Goal: Transaction & Acquisition: Download file/media

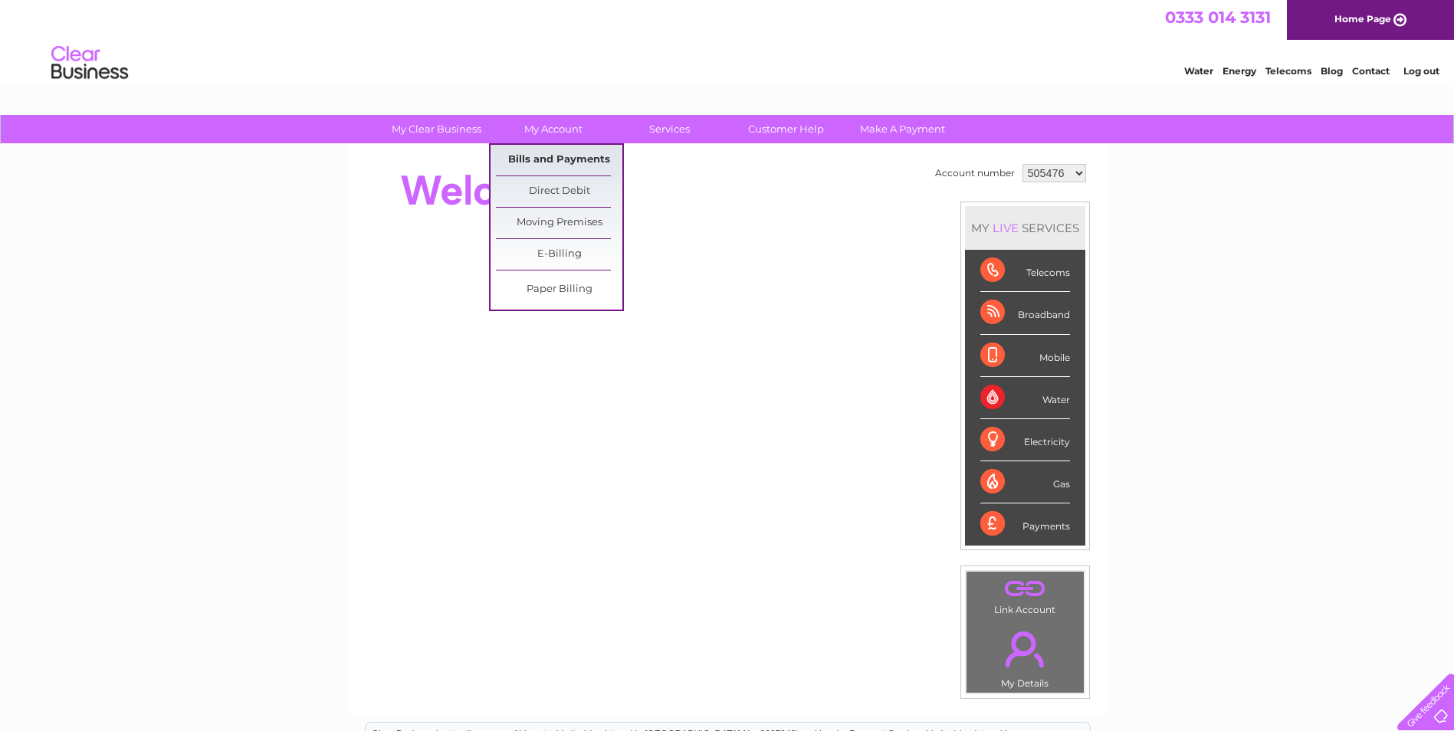
click at [545, 159] on link "Bills and Payments" at bounding box center [559, 160] width 127 height 31
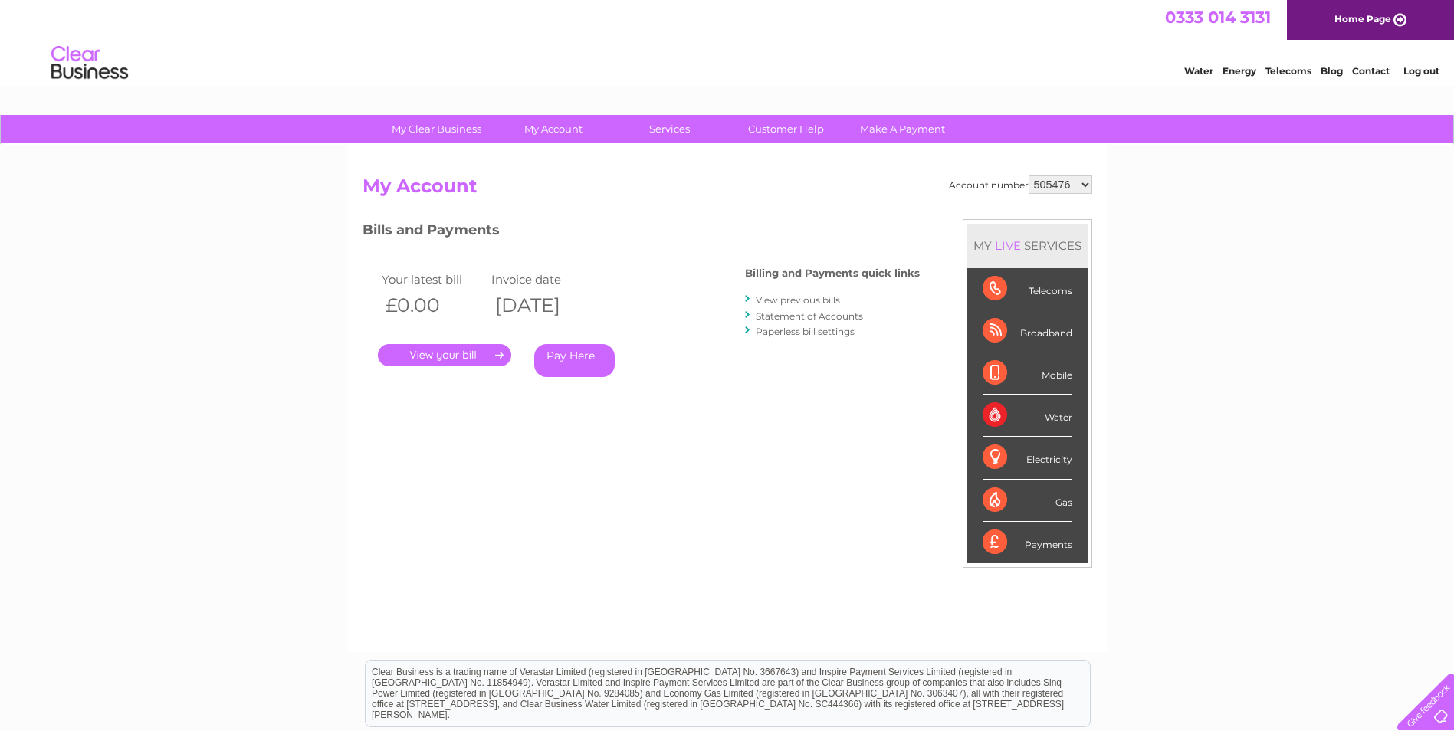
click at [1067, 182] on select "505476 1108913" at bounding box center [1061, 185] width 64 height 18
select select "1108913"
click at [1030, 176] on select "505476 1108913" at bounding box center [1061, 185] width 64 height 18
click at [464, 356] on link "." at bounding box center [444, 355] width 133 height 22
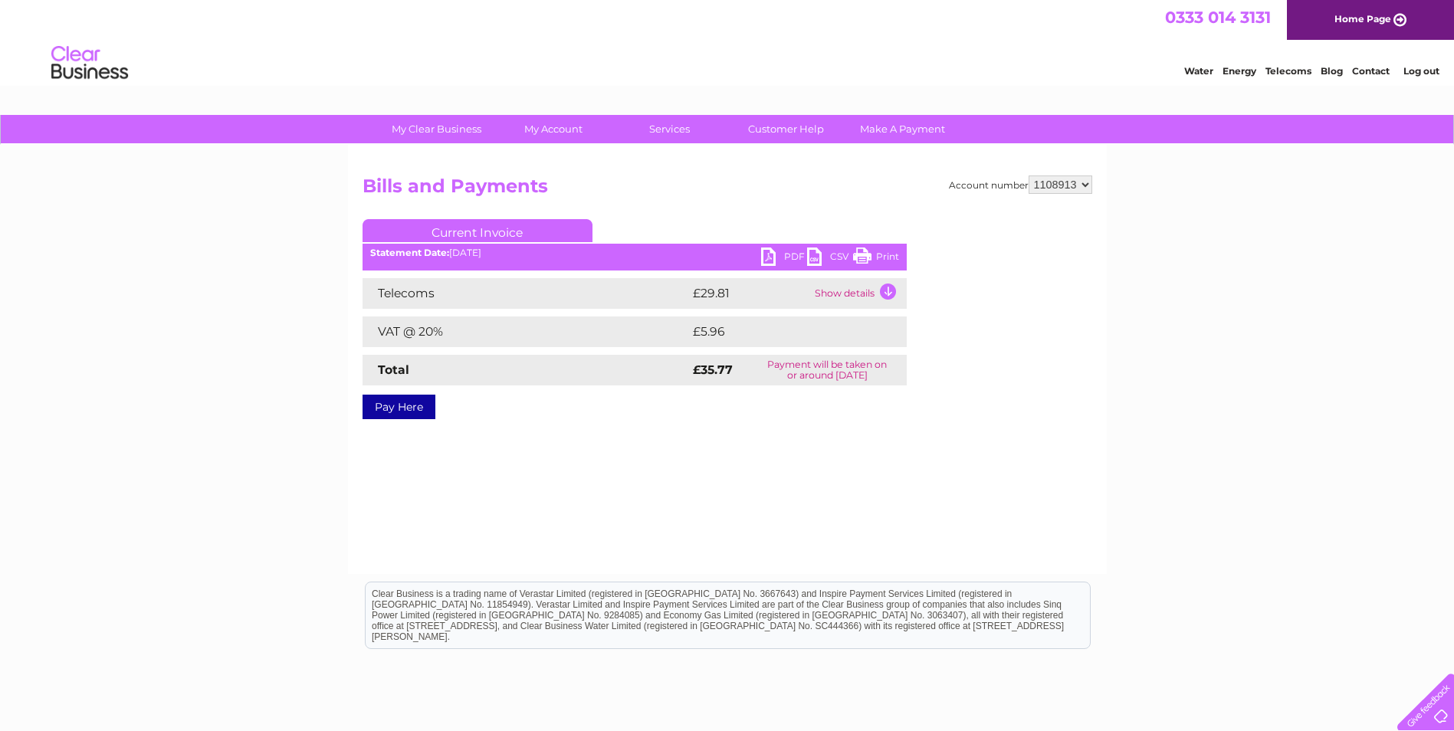
click at [793, 254] on link "PDF" at bounding box center [784, 259] width 46 height 22
